Goal: Task Accomplishment & Management: Use online tool/utility

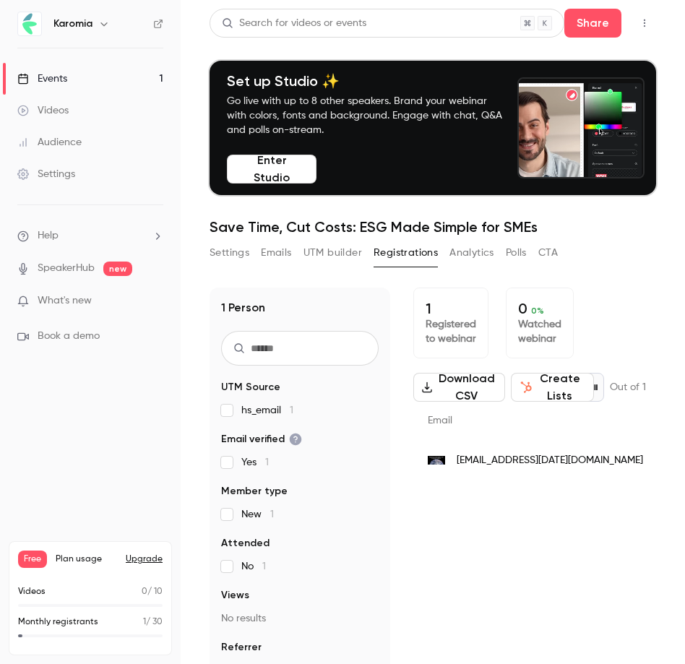
click at [63, 313] on ul "Help SpeakerHub new What's new Book a demo" at bounding box center [90, 286] width 181 height 162
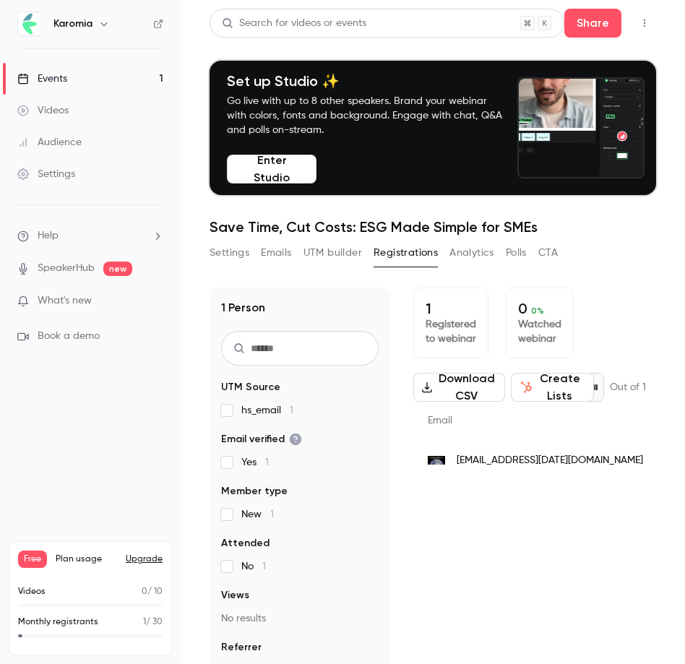
click at [65, 305] on span "What's new" at bounding box center [65, 300] width 54 height 15
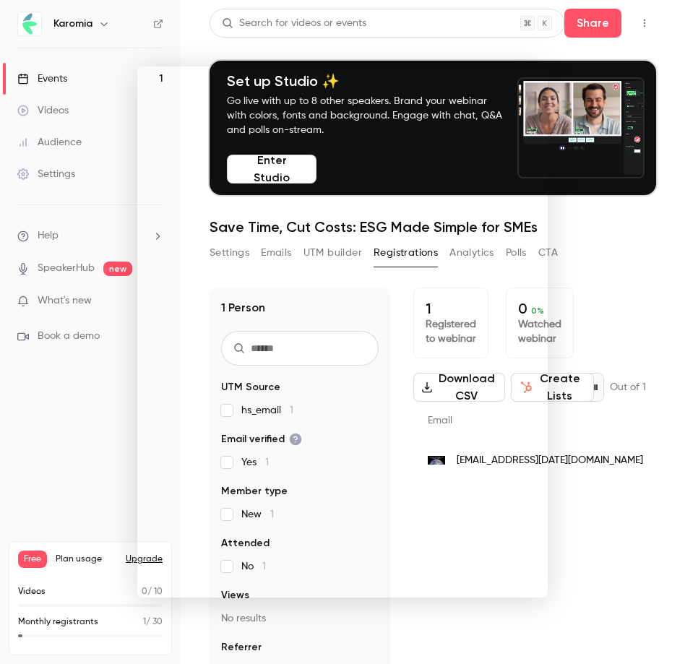
click at [59, 427] on div at bounding box center [342, 332] width 685 height 664
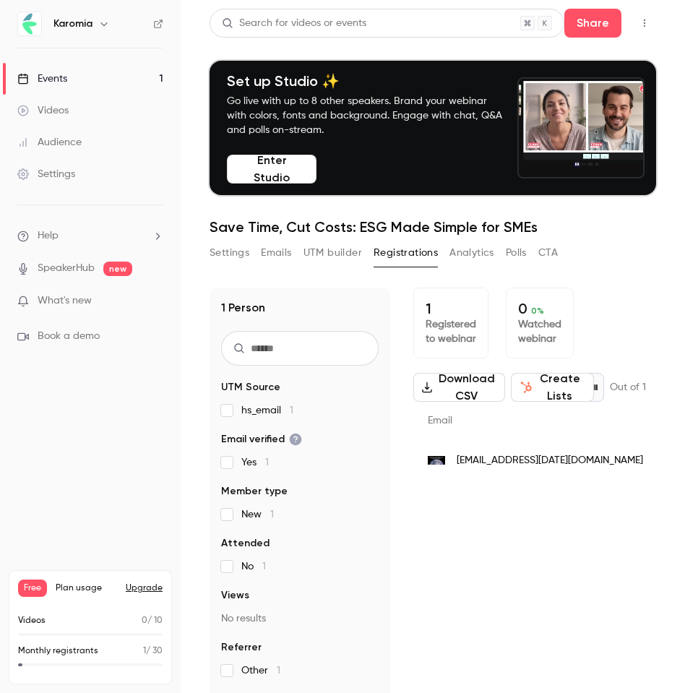
scroll to position [0, 1]
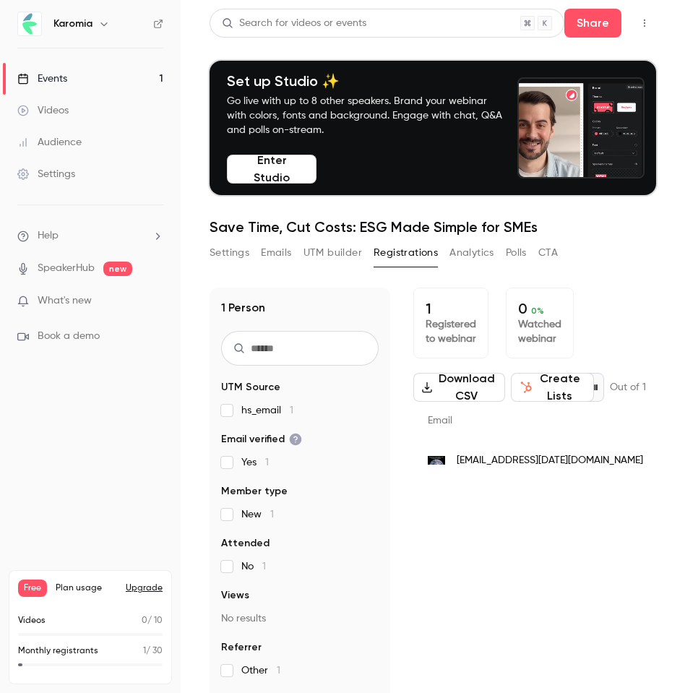
click at [231, 250] on button "Settings" at bounding box center [230, 252] width 40 height 23
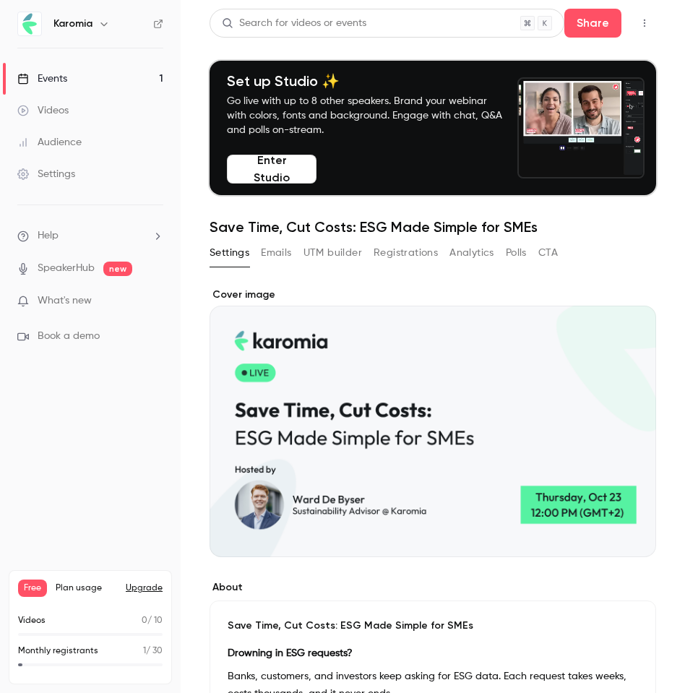
click at [283, 265] on div "Settings Emails UTM builder Registrations Analytics Polls CTA" at bounding box center [384, 255] width 348 height 29
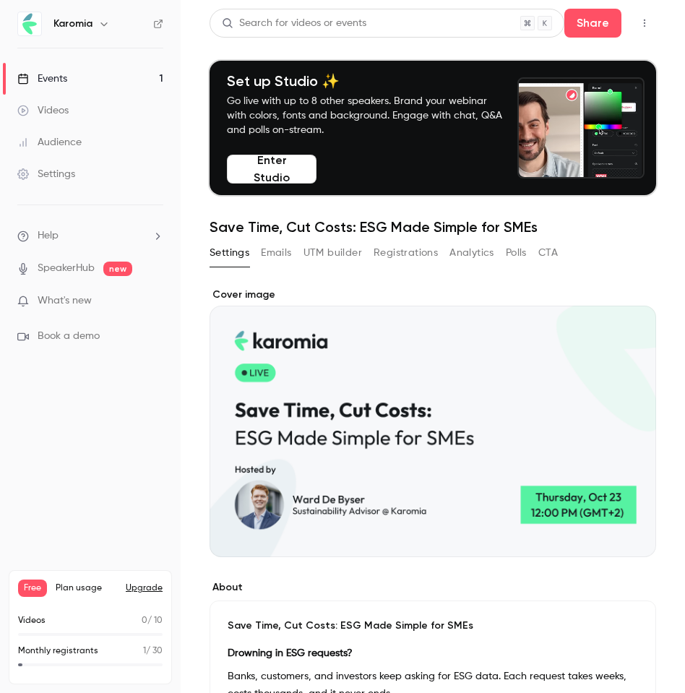
click at [283, 252] on button "Emails" at bounding box center [276, 252] width 30 height 23
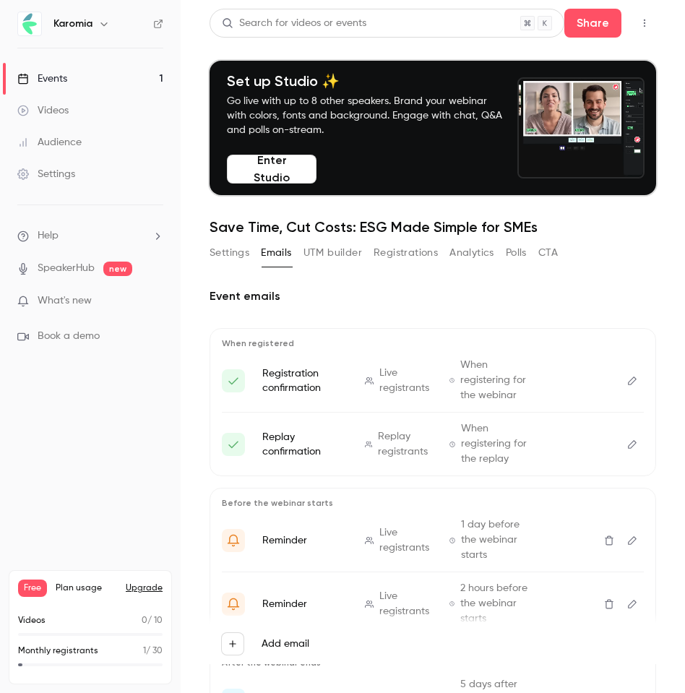
click at [325, 252] on button "UTM builder" at bounding box center [333, 252] width 59 height 23
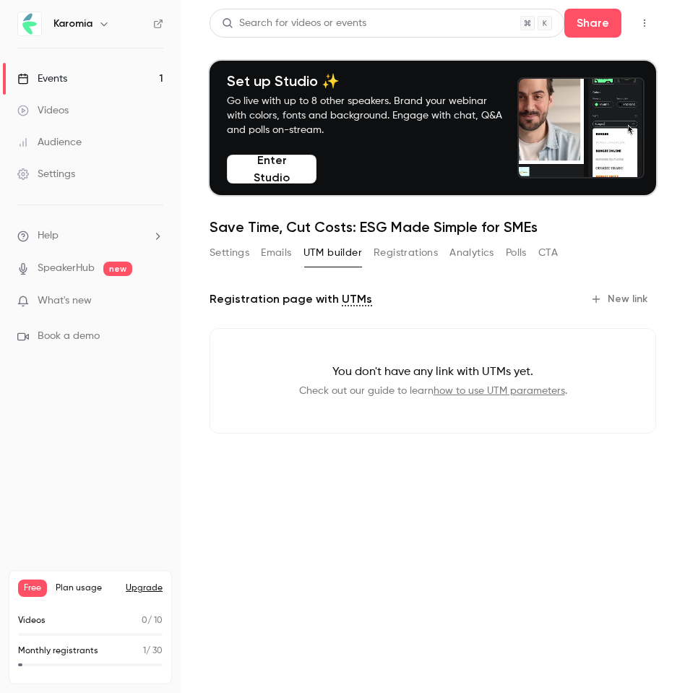
drag, startPoint x: 418, startPoint y: 258, endPoint x: 408, endPoint y: 259, distance: 9.4
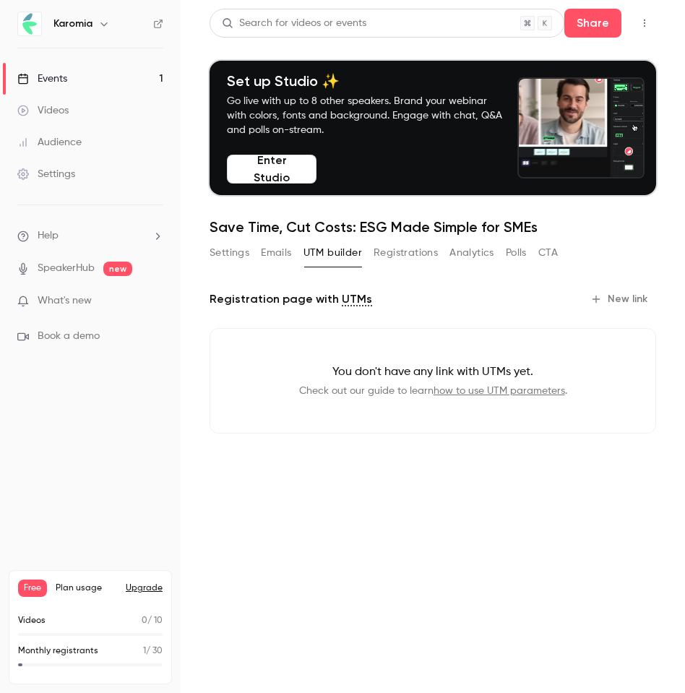
click at [418, 258] on button "Registrations" at bounding box center [406, 252] width 64 height 23
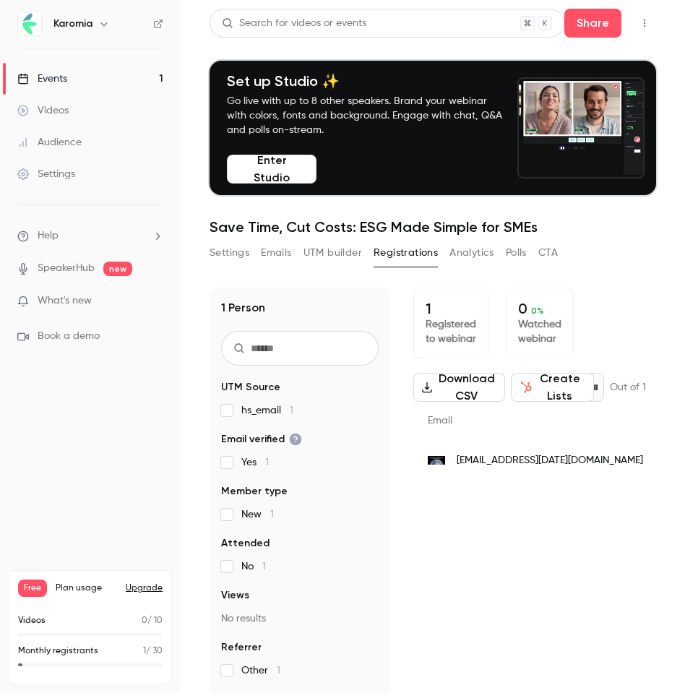
click at [337, 257] on button "UTM builder" at bounding box center [333, 252] width 59 height 23
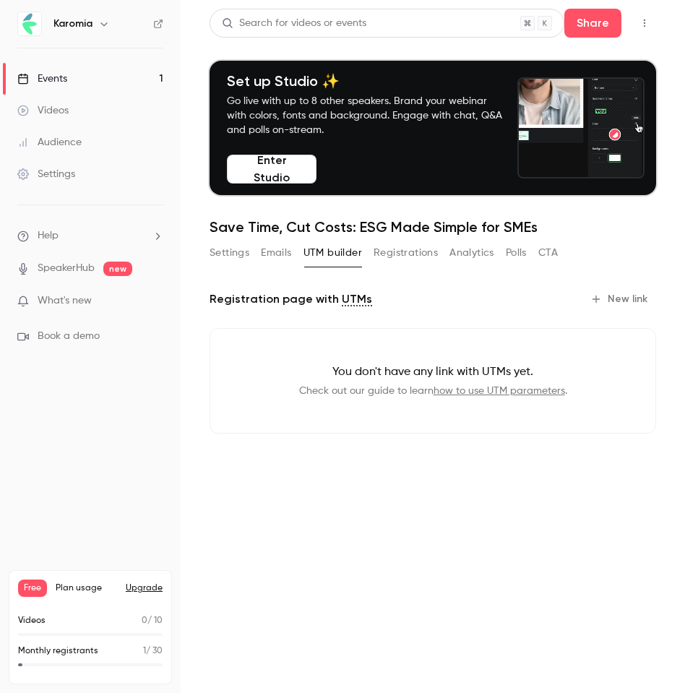
click at [596, 298] on icon "button" at bounding box center [596, 299] width 12 height 12
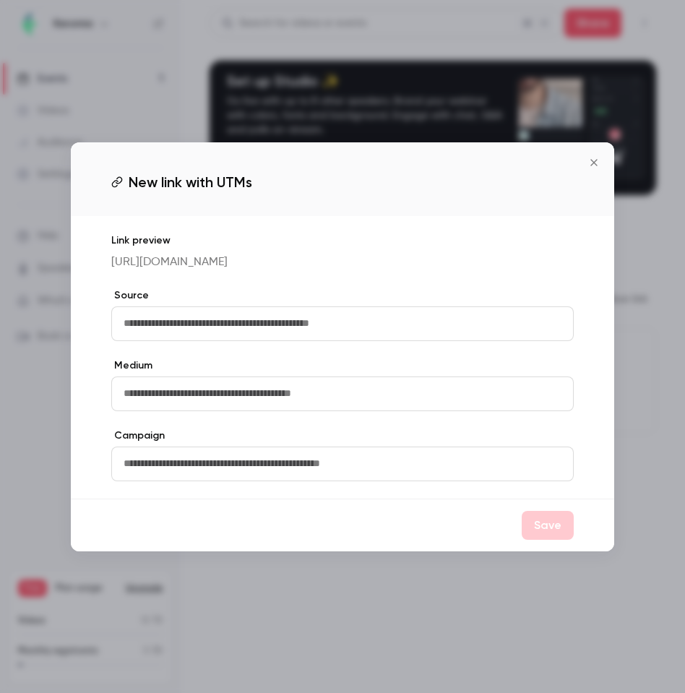
click at [322, 338] on input "text" at bounding box center [342, 323] width 463 height 35
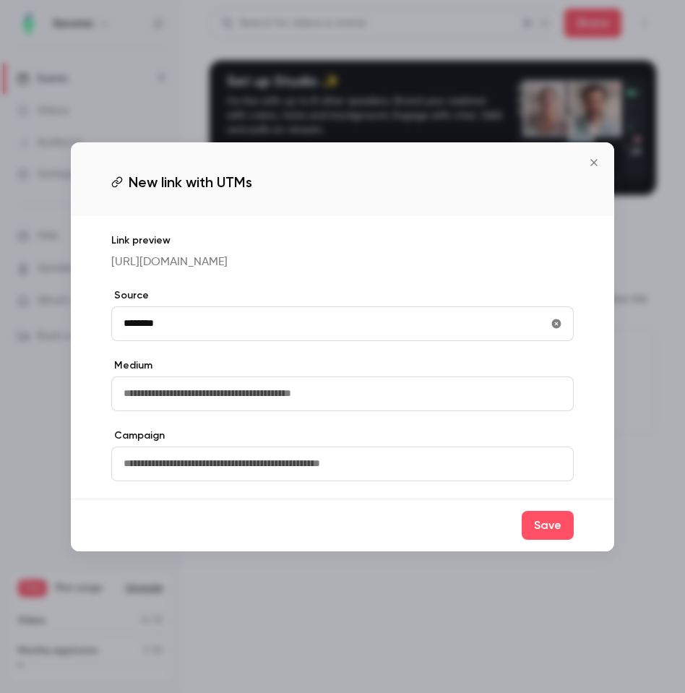
type input "********"
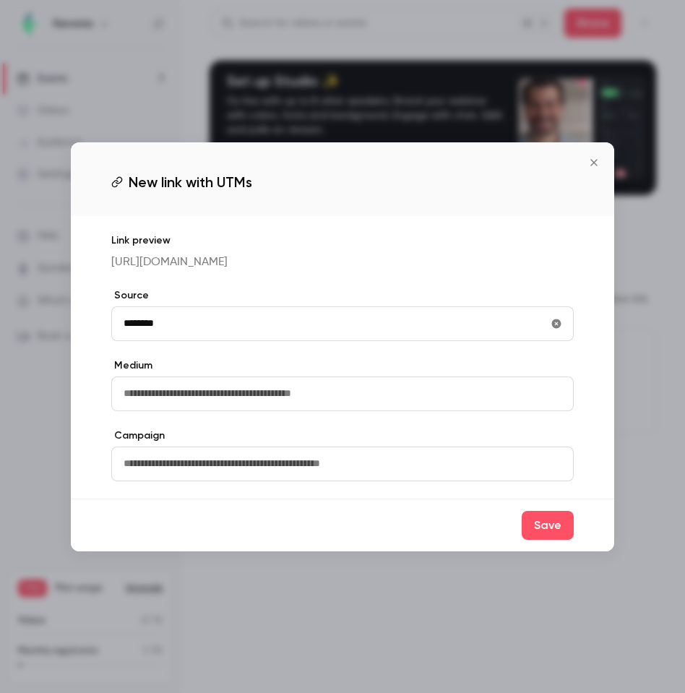
click at [313, 411] on input "text" at bounding box center [342, 394] width 463 height 35
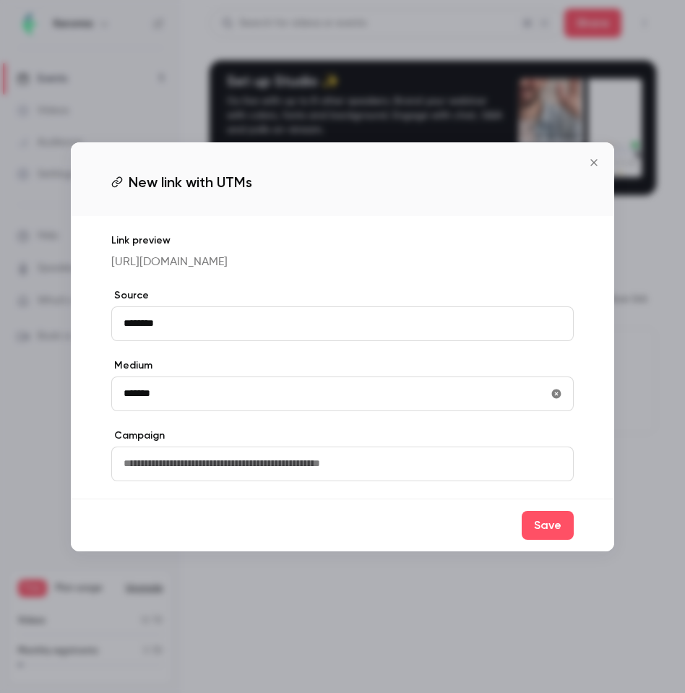
type input "*******"
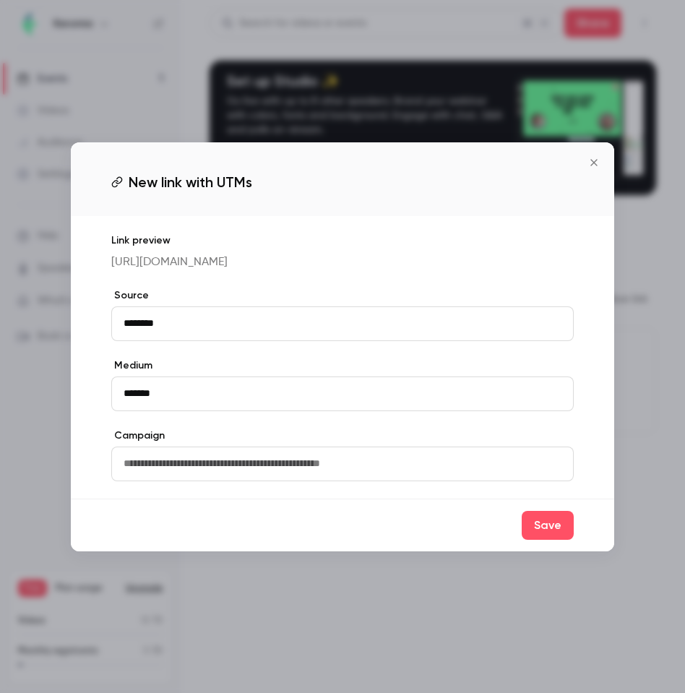
click at [317, 467] on input "text" at bounding box center [342, 464] width 463 height 35
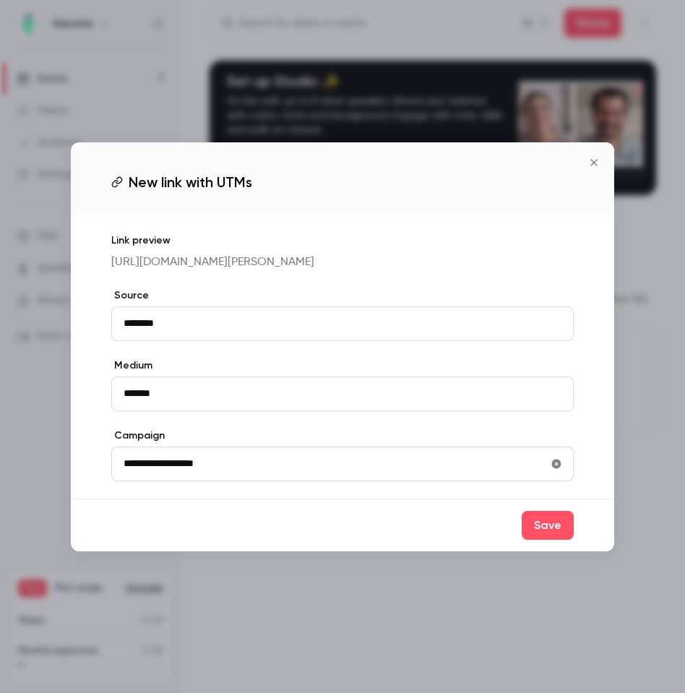
type input "**********"
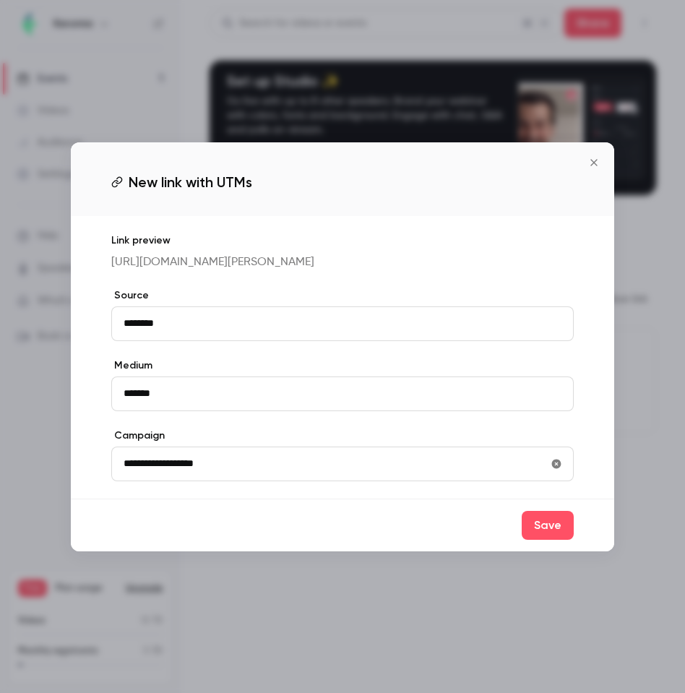
click at [229, 499] on div "**********" at bounding box center [343, 357] width 544 height 283
click at [541, 540] on button "Save" at bounding box center [548, 525] width 52 height 29
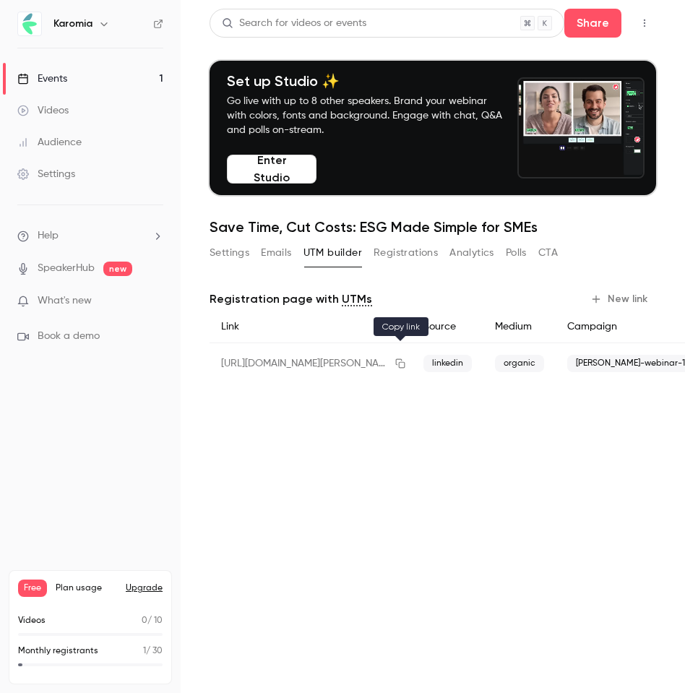
click at [400, 360] on icon "button" at bounding box center [401, 363] width 12 height 10
